Goal: Check status: Check status

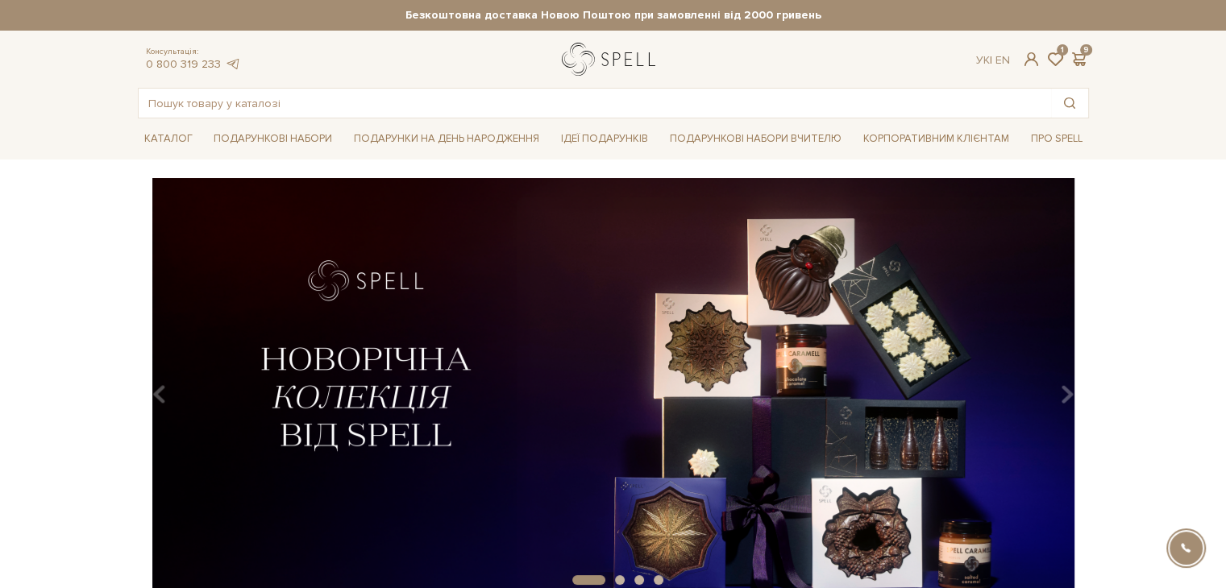
click at [589, 52] on link "logo" at bounding box center [612, 59] width 101 height 33
click at [1027, 56] on span at bounding box center [1030, 59] width 19 height 17
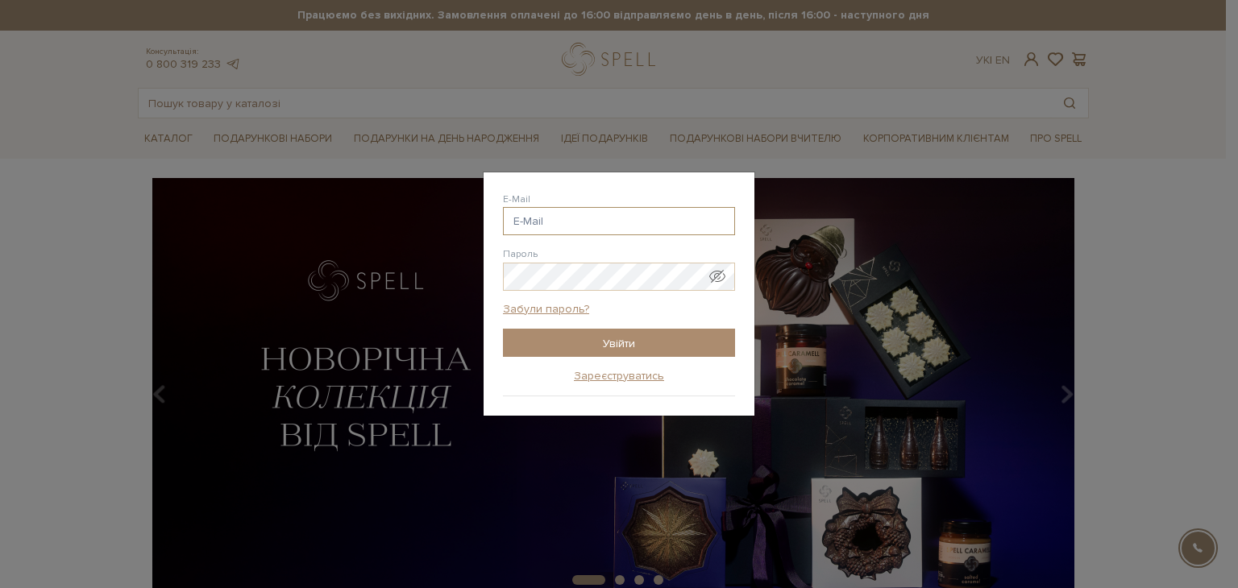
click at [580, 222] on input "E-Mail" at bounding box center [619, 221] width 232 height 28
type input "asyarey77@gmail.com"
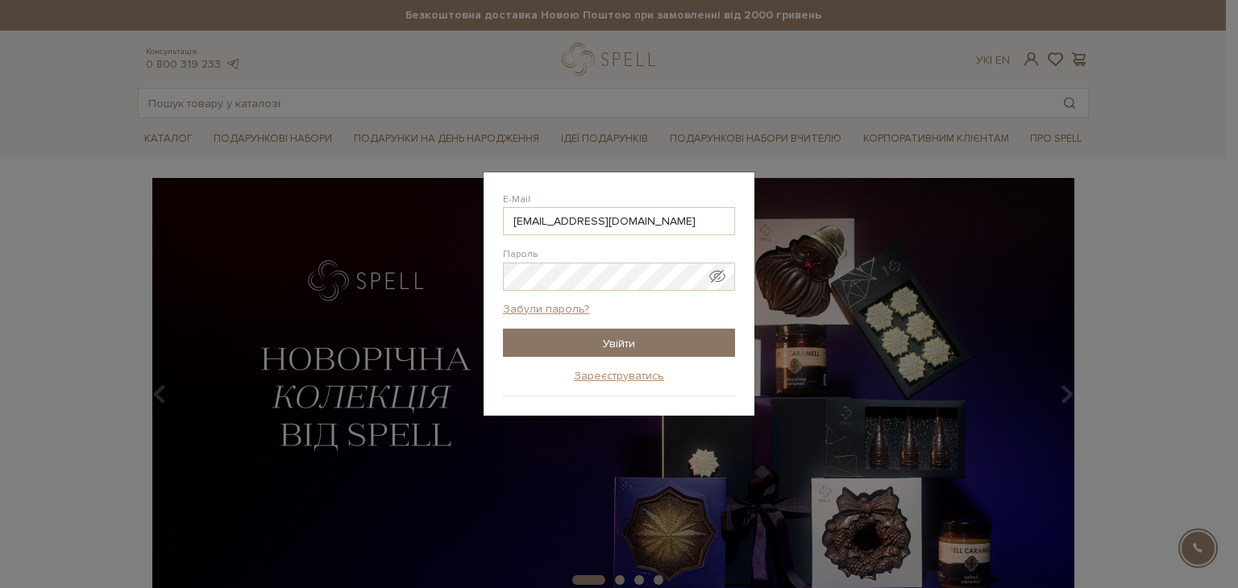
click at [616, 342] on input "Увійти" at bounding box center [619, 343] width 232 height 28
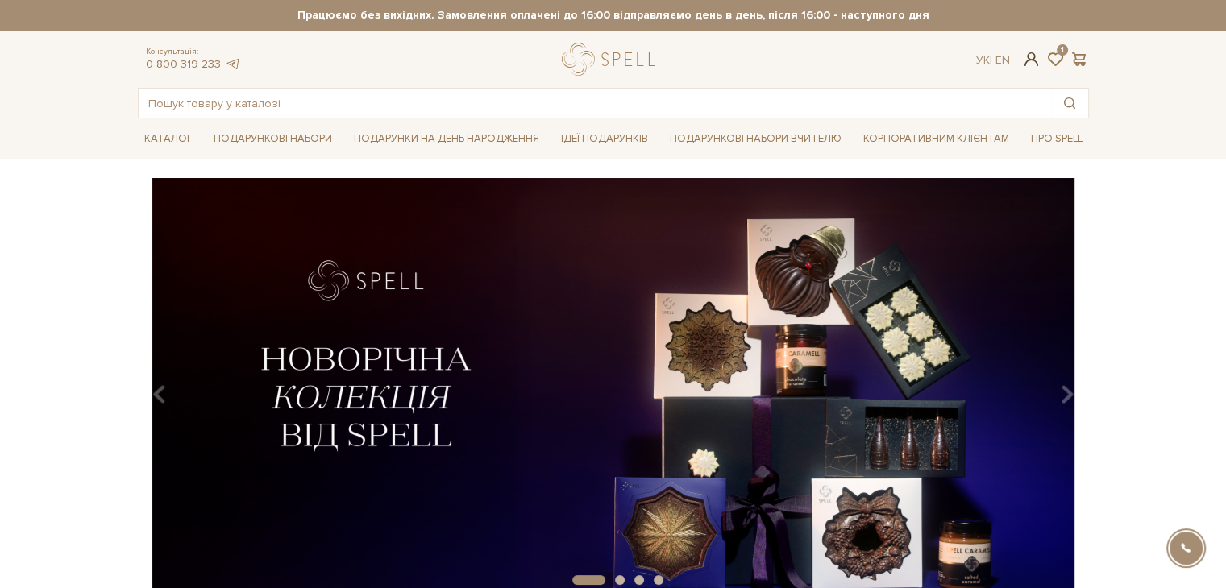
click at [1027, 53] on span at bounding box center [1030, 59] width 19 height 17
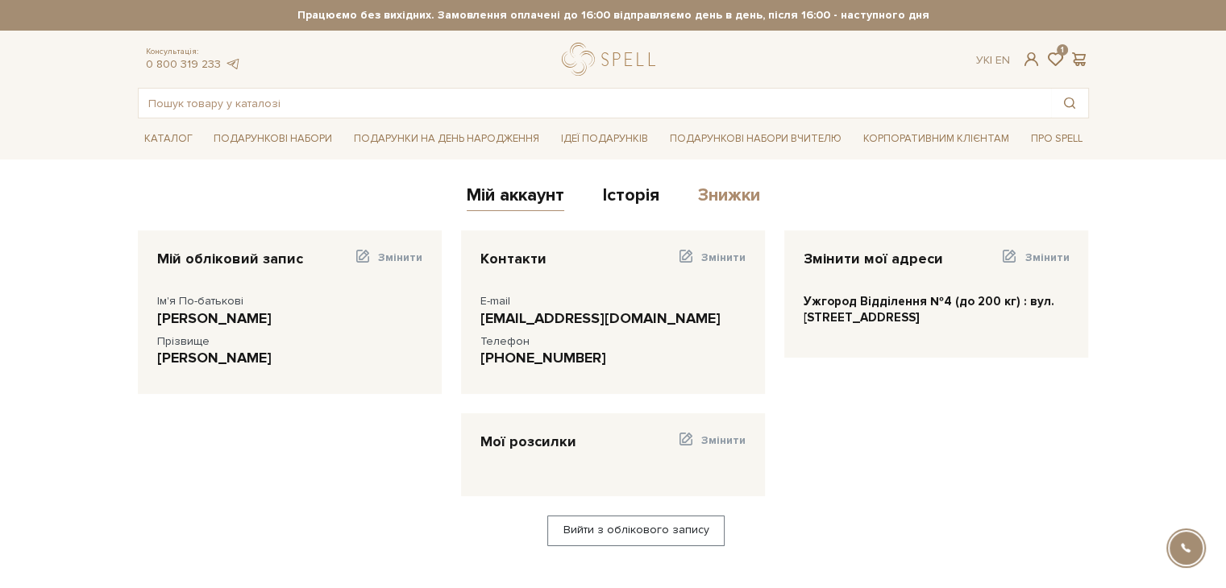
click at [730, 195] on link "Знижки" at bounding box center [729, 198] width 62 height 27
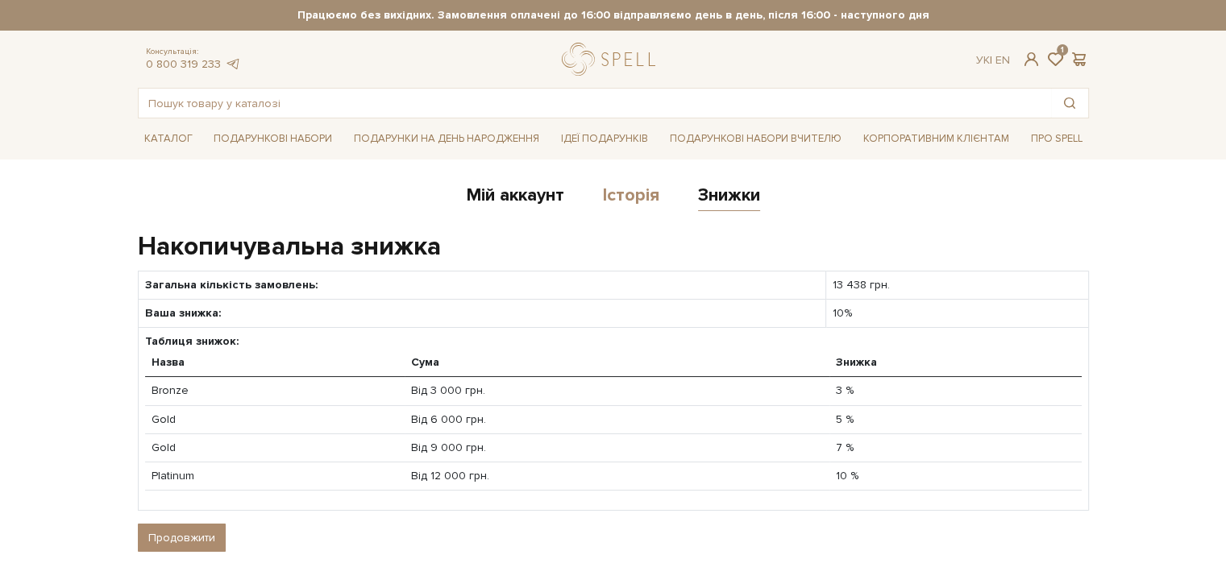
click at [633, 188] on link "Історія" at bounding box center [631, 198] width 56 height 27
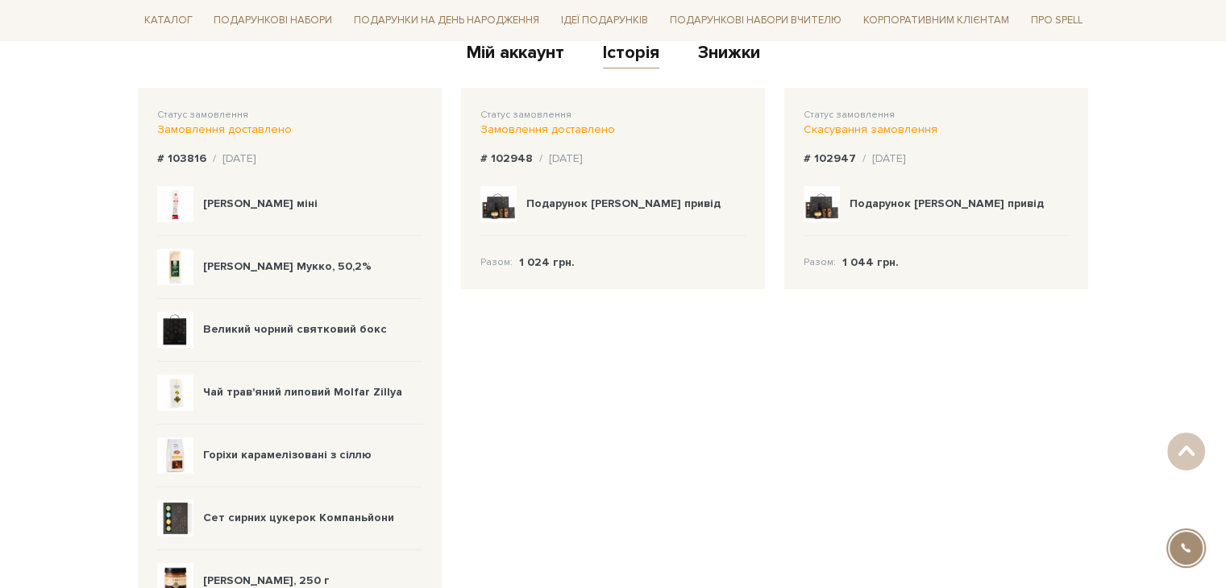
scroll to position [81, 0]
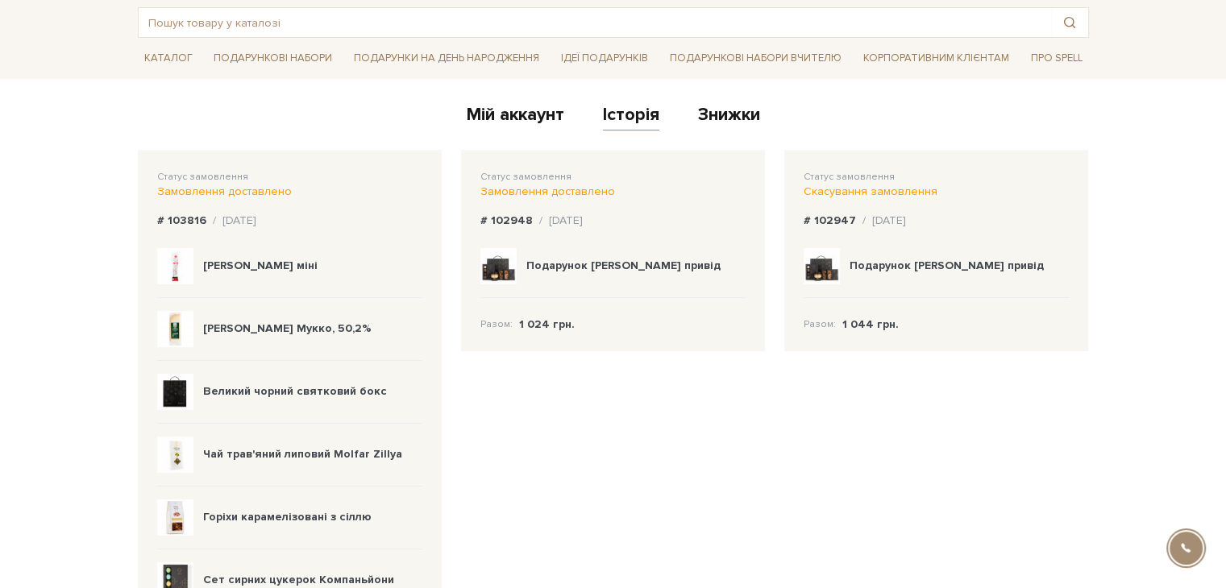
click at [284, 181] on div "Статус замовлення Замовлення доставлено" at bounding box center [289, 184] width 265 height 30
click at [208, 177] on span "Статус замовлення" at bounding box center [202, 177] width 91 height 12
click at [226, 198] on div "Статус замовлення Замовлення доставлено # 103816 / 25.09.2025 Ковбаса Фует міні…" at bounding box center [290, 502] width 304 height 704
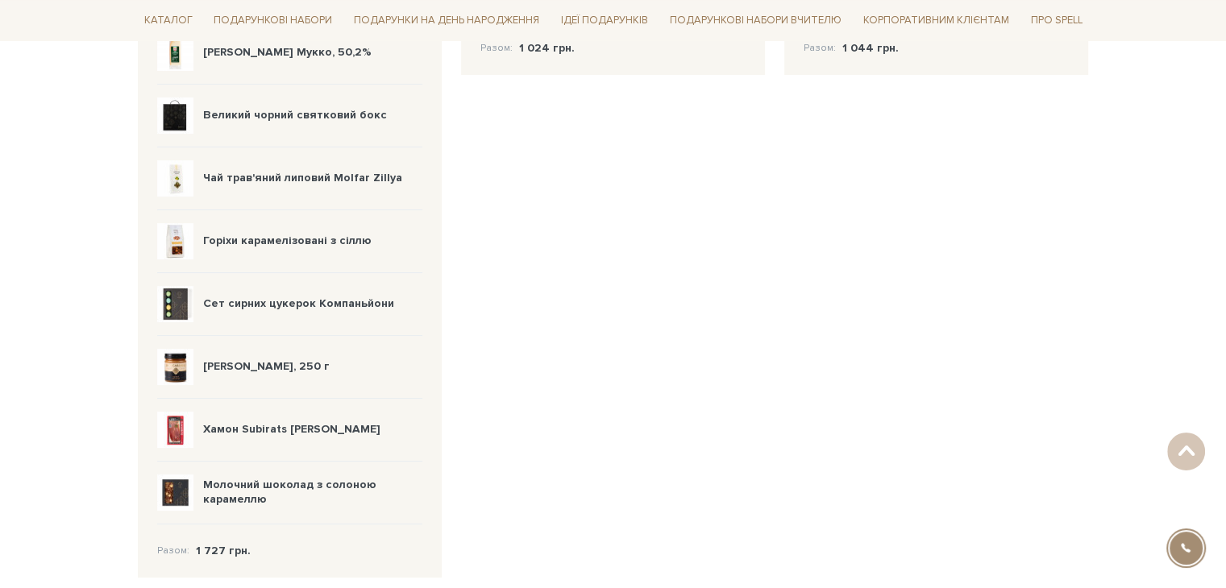
scroll to position [161, 0]
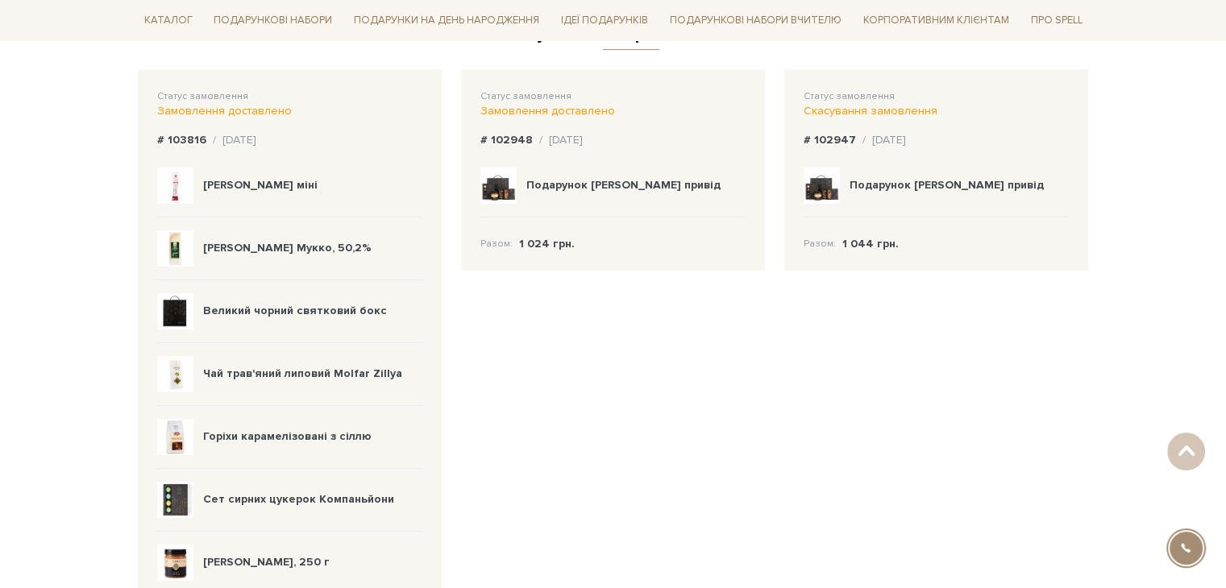
click at [228, 96] on span "Статус замовлення" at bounding box center [202, 96] width 91 height 12
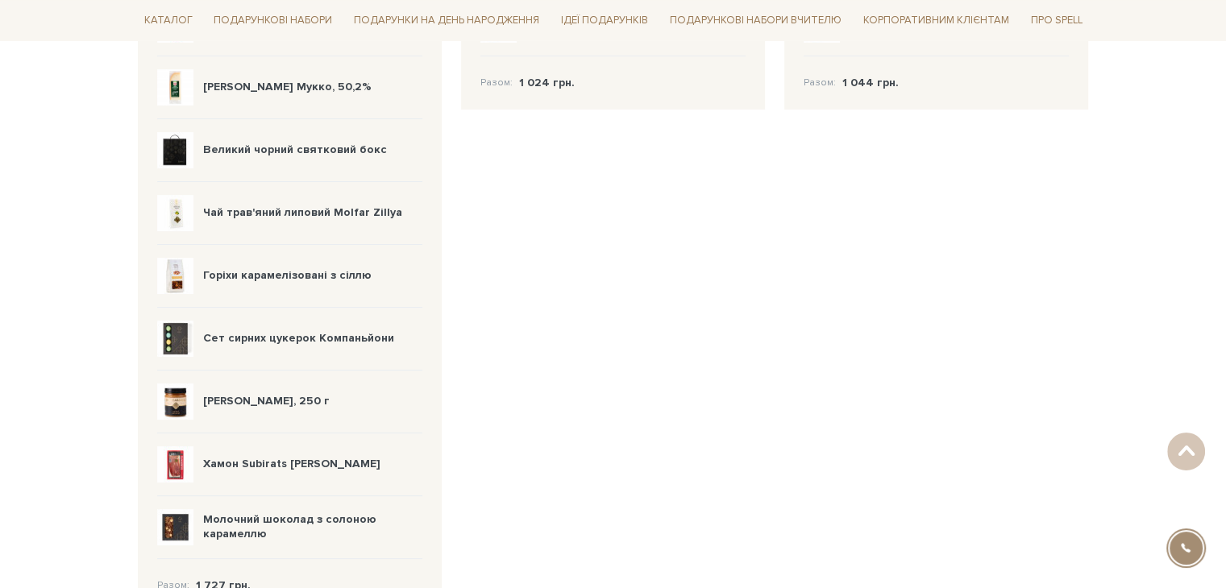
scroll to position [242, 0]
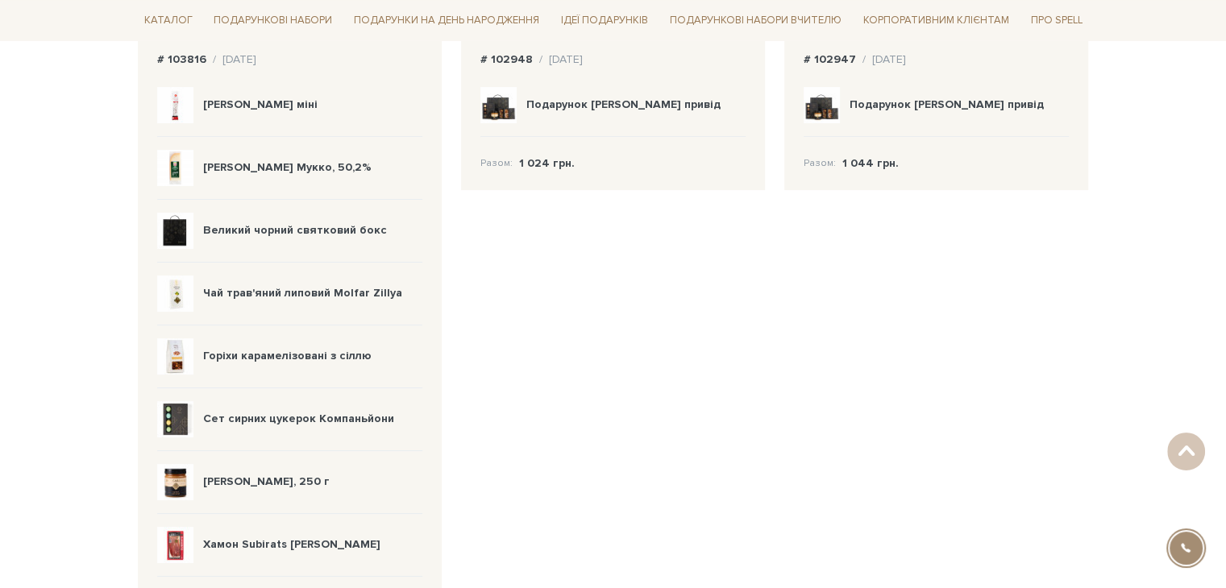
click at [180, 238] on img at bounding box center [175, 231] width 36 height 36
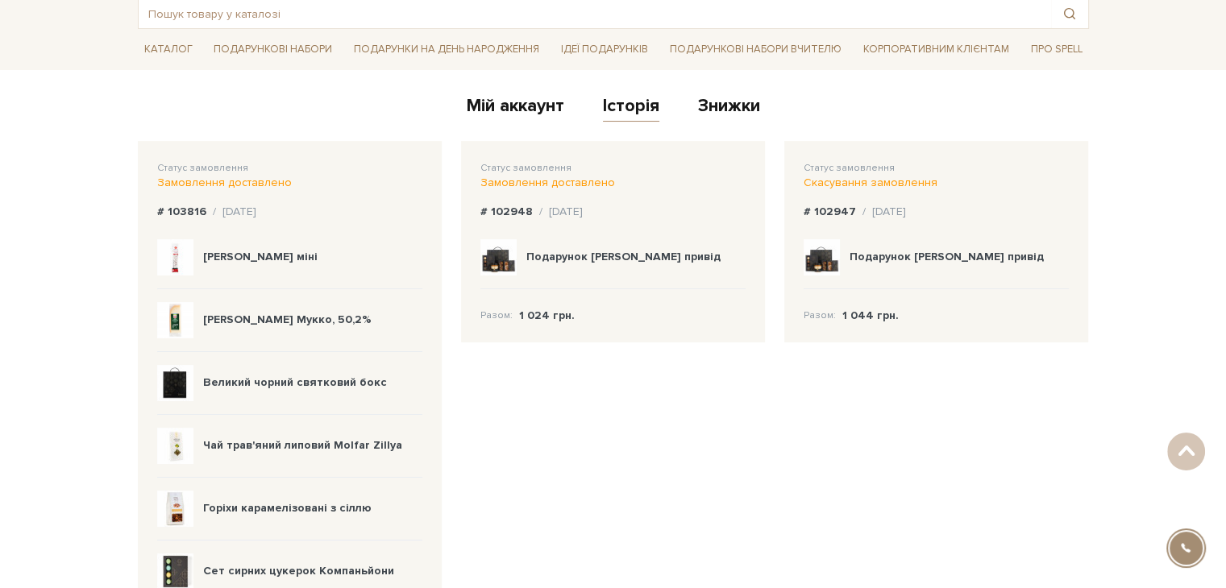
scroll to position [0, 0]
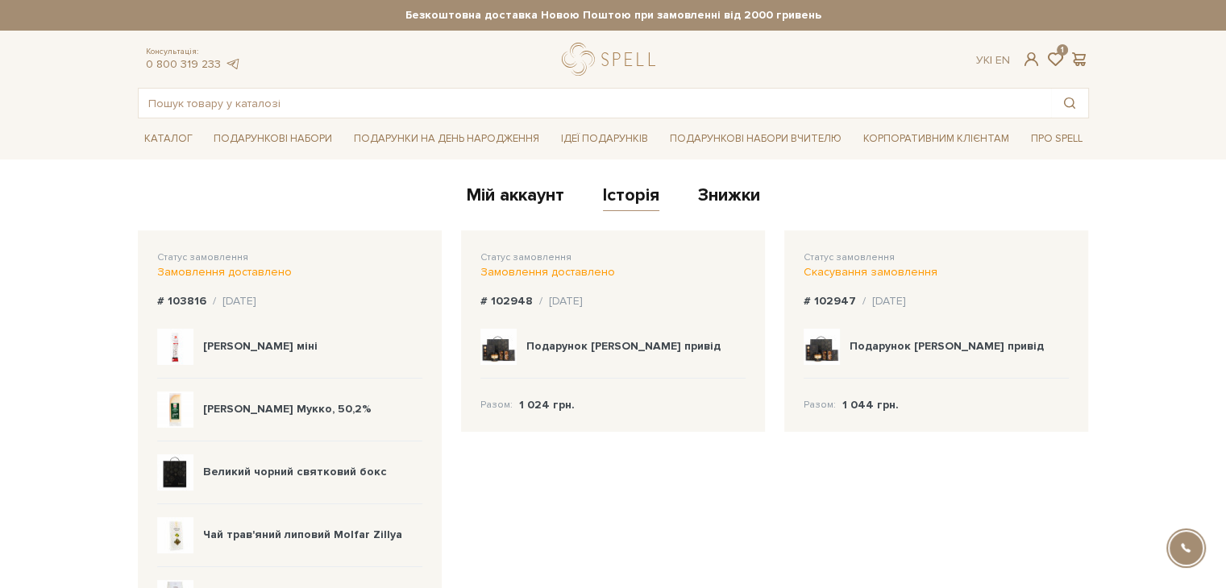
click at [213, 304] on div "/ 25.09.2025" at bounding box center [235, 301] width 44 height 15
click at [215, 263] on div "Статус замовлення Замовлення доставлено" at bounding box center [289, 265] width 265 height 30
click at [716, 201] on link "Знижки" at bounding box center [729, 198] width 62 height 27
